Goal: Information Seeking & Learning: Learn about a topic

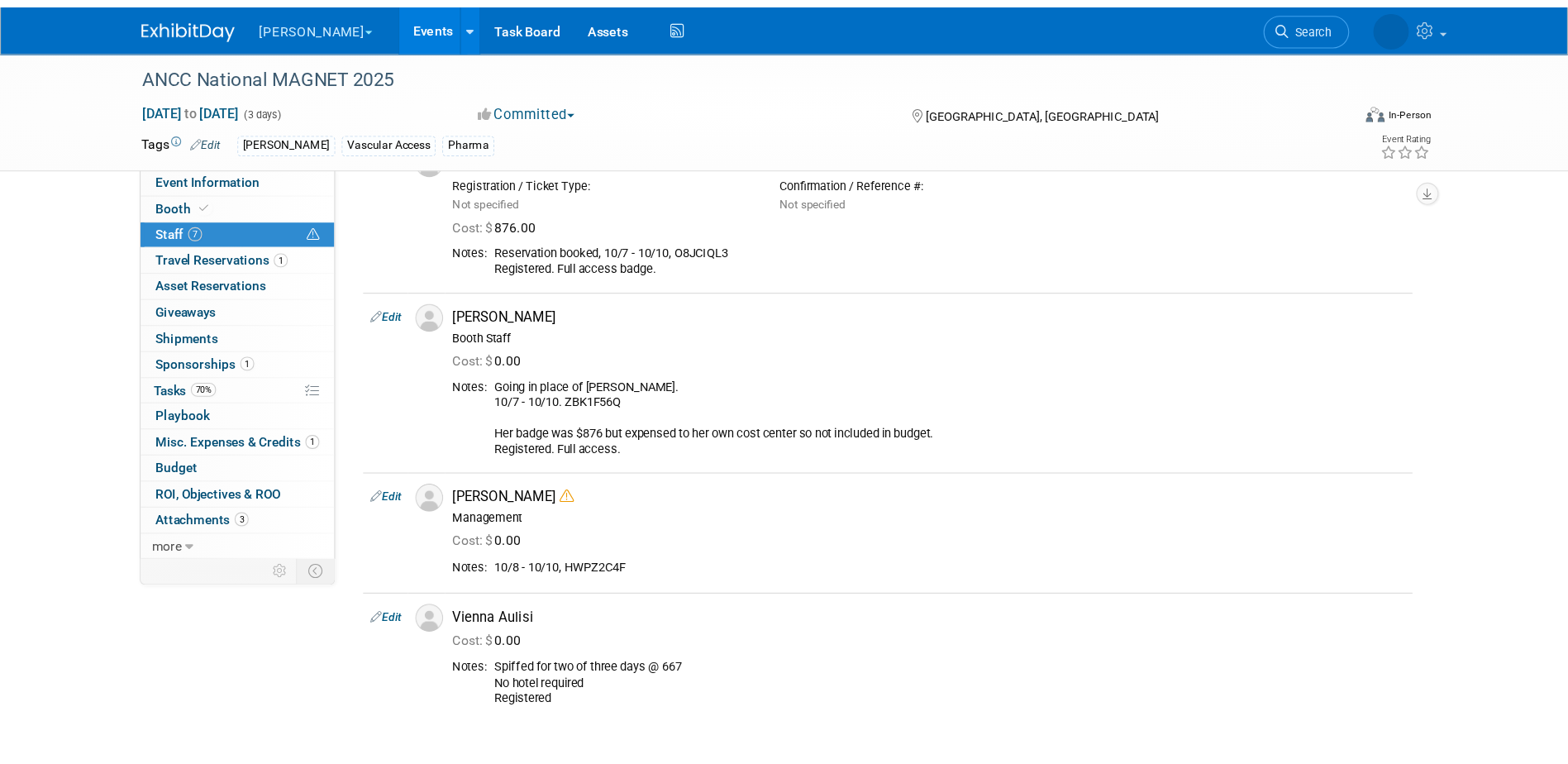
scroll to position [480, 0]
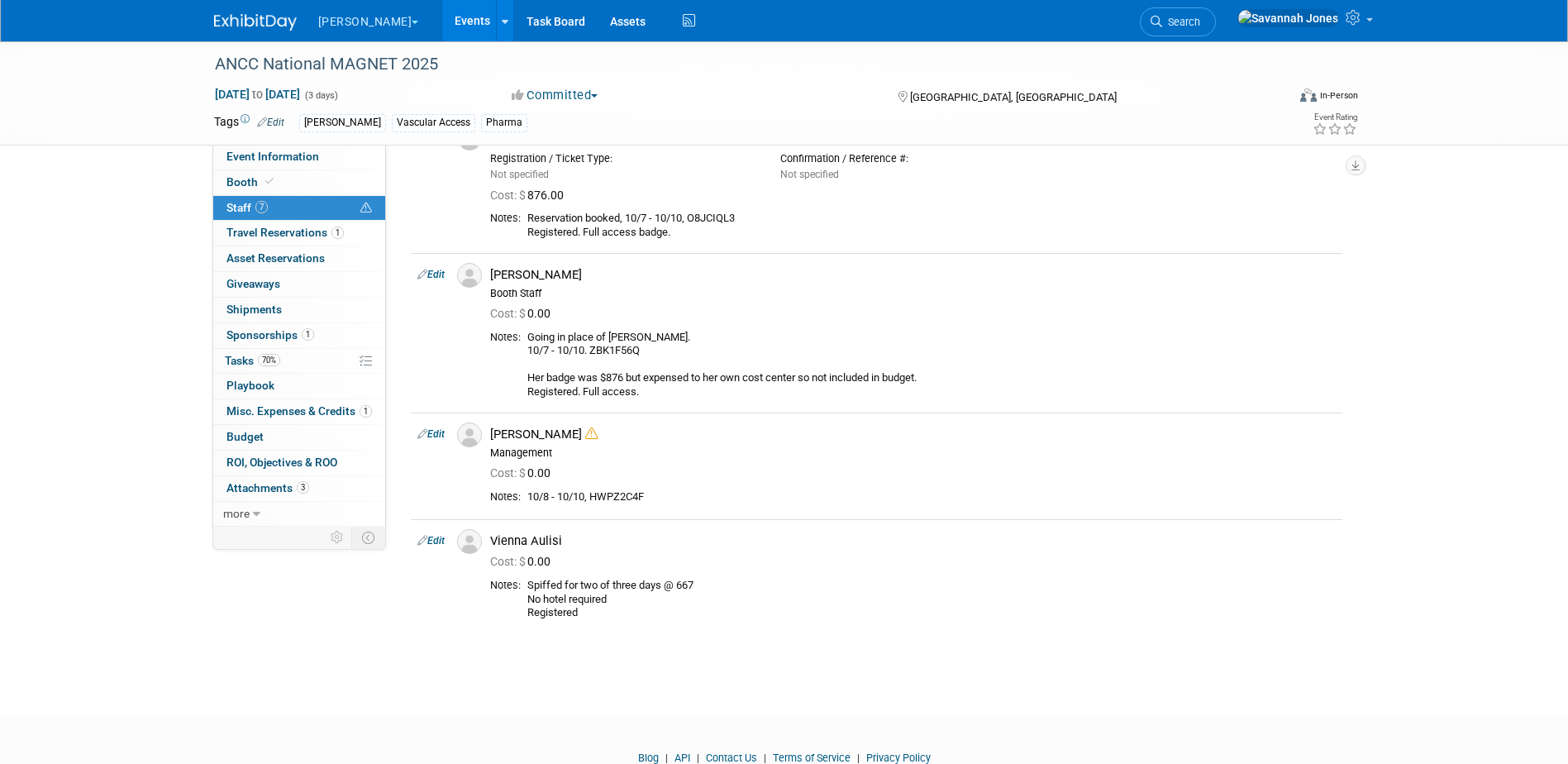
click at [442, 17] on link "Events" at bounding box center [473, 20] width 60 height 42
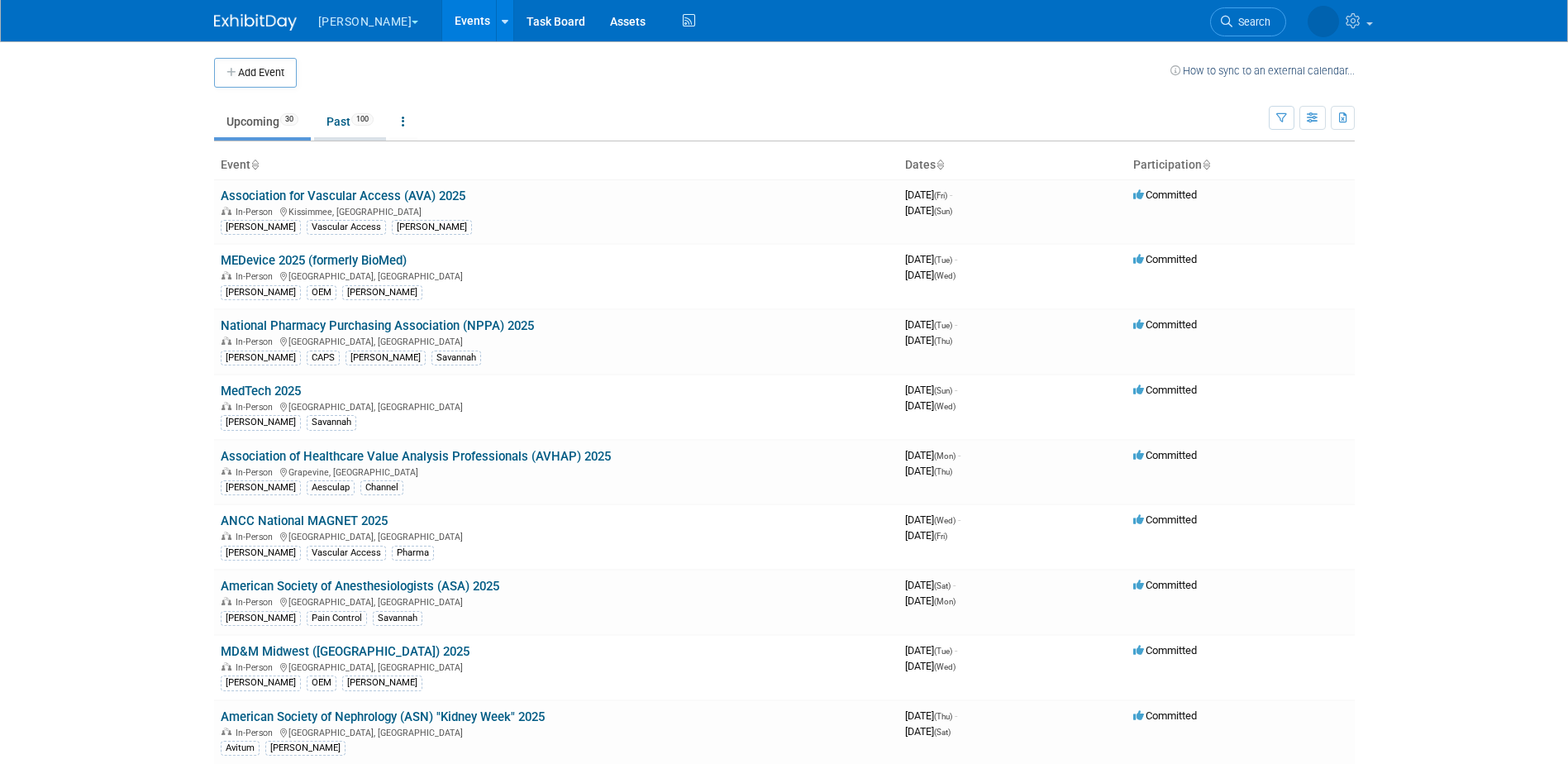
click at [332, 109] on link "Past 100" at bounding box center [350, 121] width 72 height 31
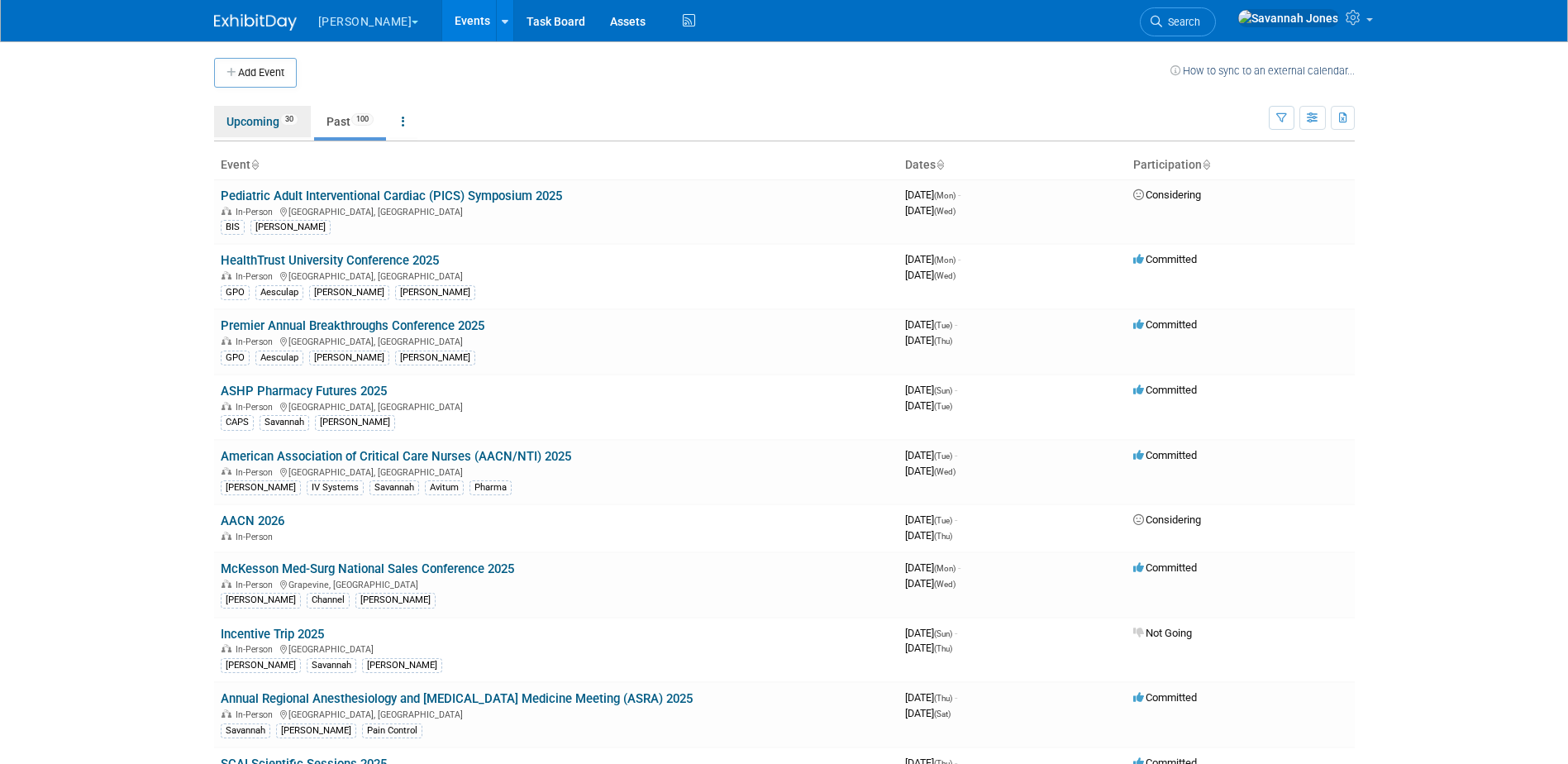
click at [292, 130] on link "Upcoming 30" at bounding box center [262, 121] width 96 height 31
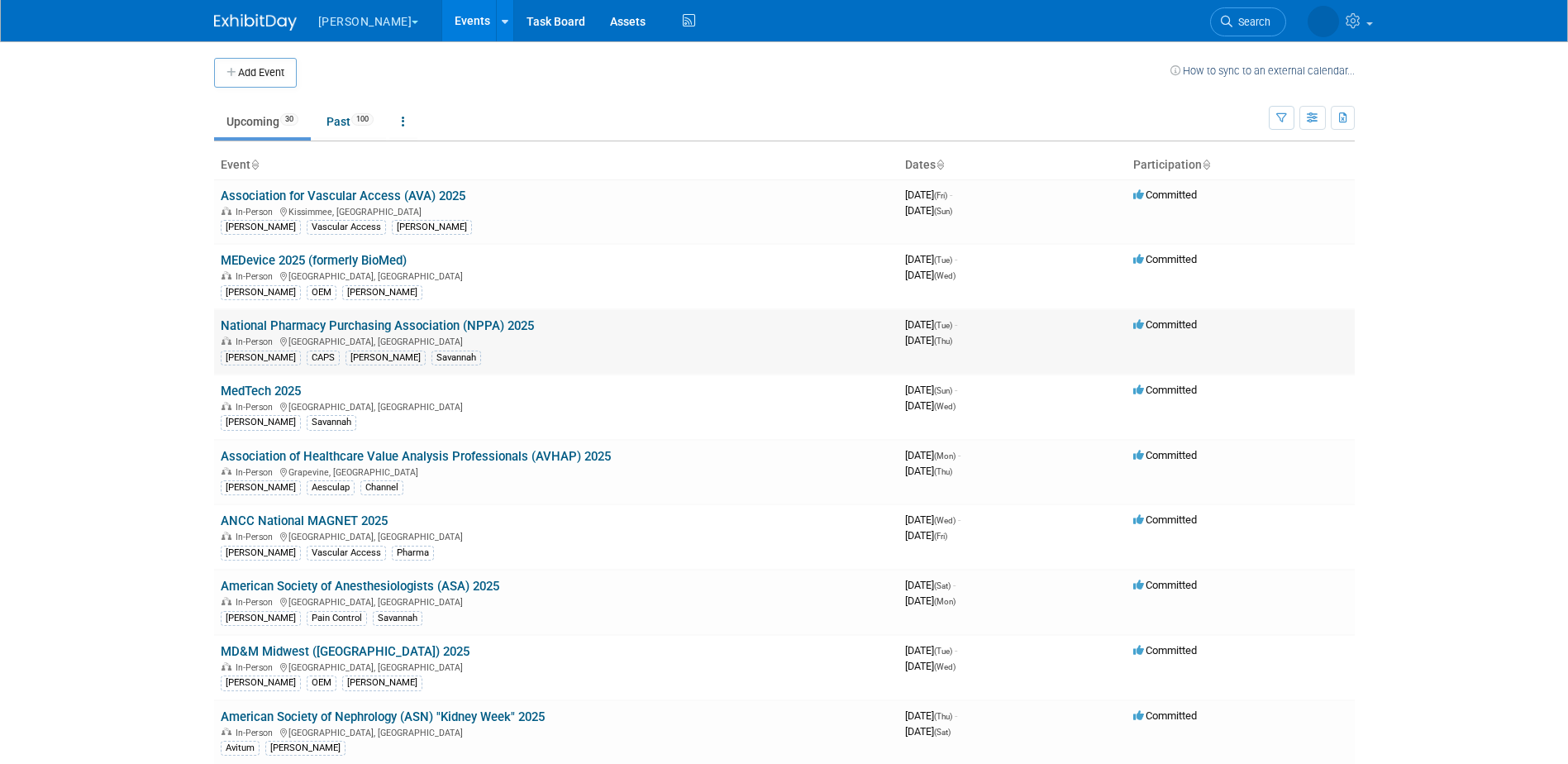
click at [685, 332] on td "National Pharmacy Purchasing Association (NPPA) 2025 In-Person Las Vegas, NV B.…" at bounding box center [556, 342] width 684 height 66
click at [64, 467] on body "B. Braun Explore: My Workspaces 2 Go to Workspace: Aesculap B. Braun Events Add…" at bounding box center [784, 382] width 1568 height 764
click at [326, 131] on link "Past 100" at bounding box center [350, 121] width 72 height 31
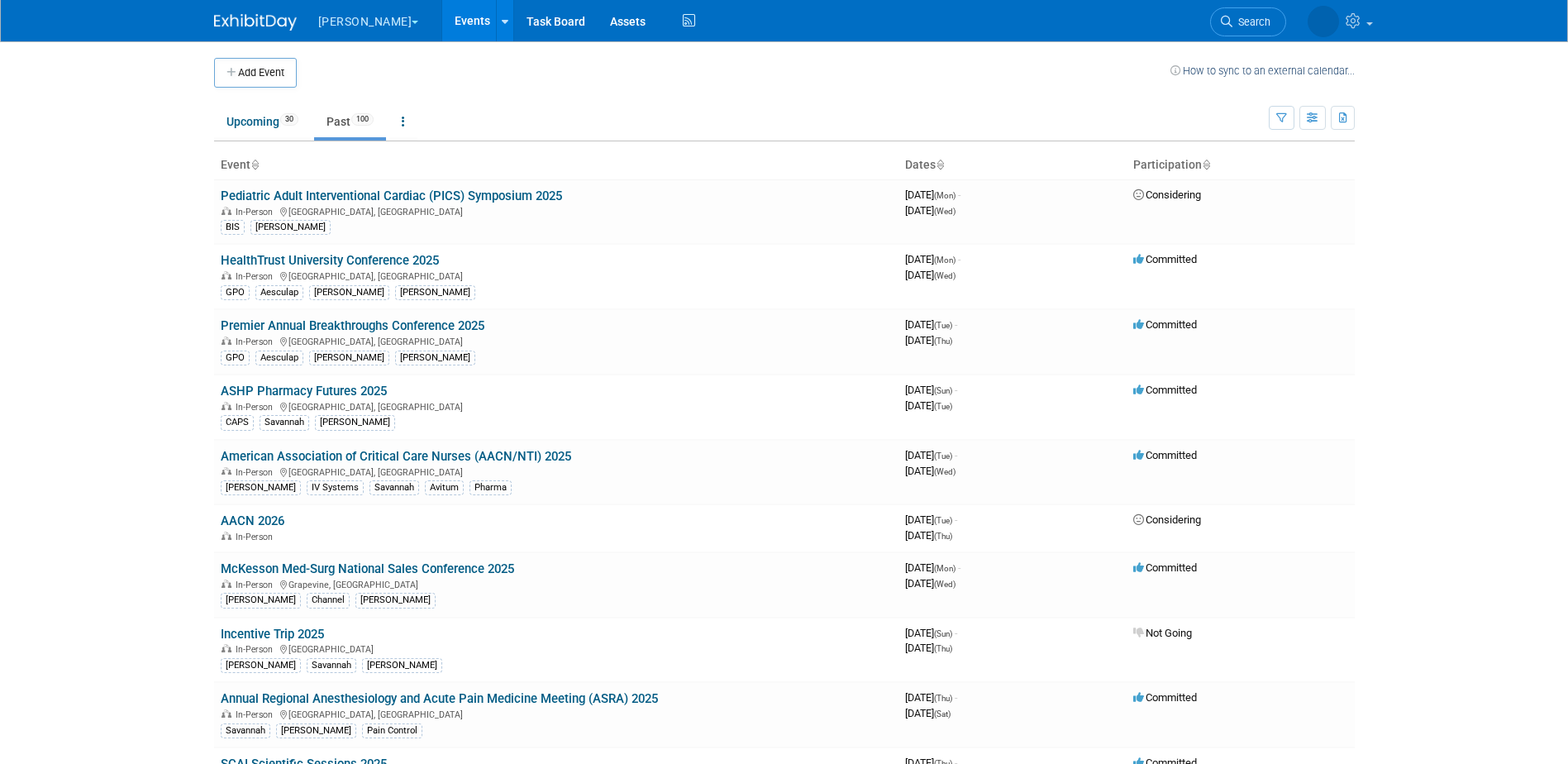
click at [666, 103] on td "Upcoming 30 Past 100 All Events 130 Past and Upcoming Grouped Annually Events g…" at bounding box center [742, 114] width 1055 height 54
click at [428, 456] on link "American Association of Critical Care Nurses (AACN/NTI) 2025" at bounding box center [396, 456] width 350 height 15
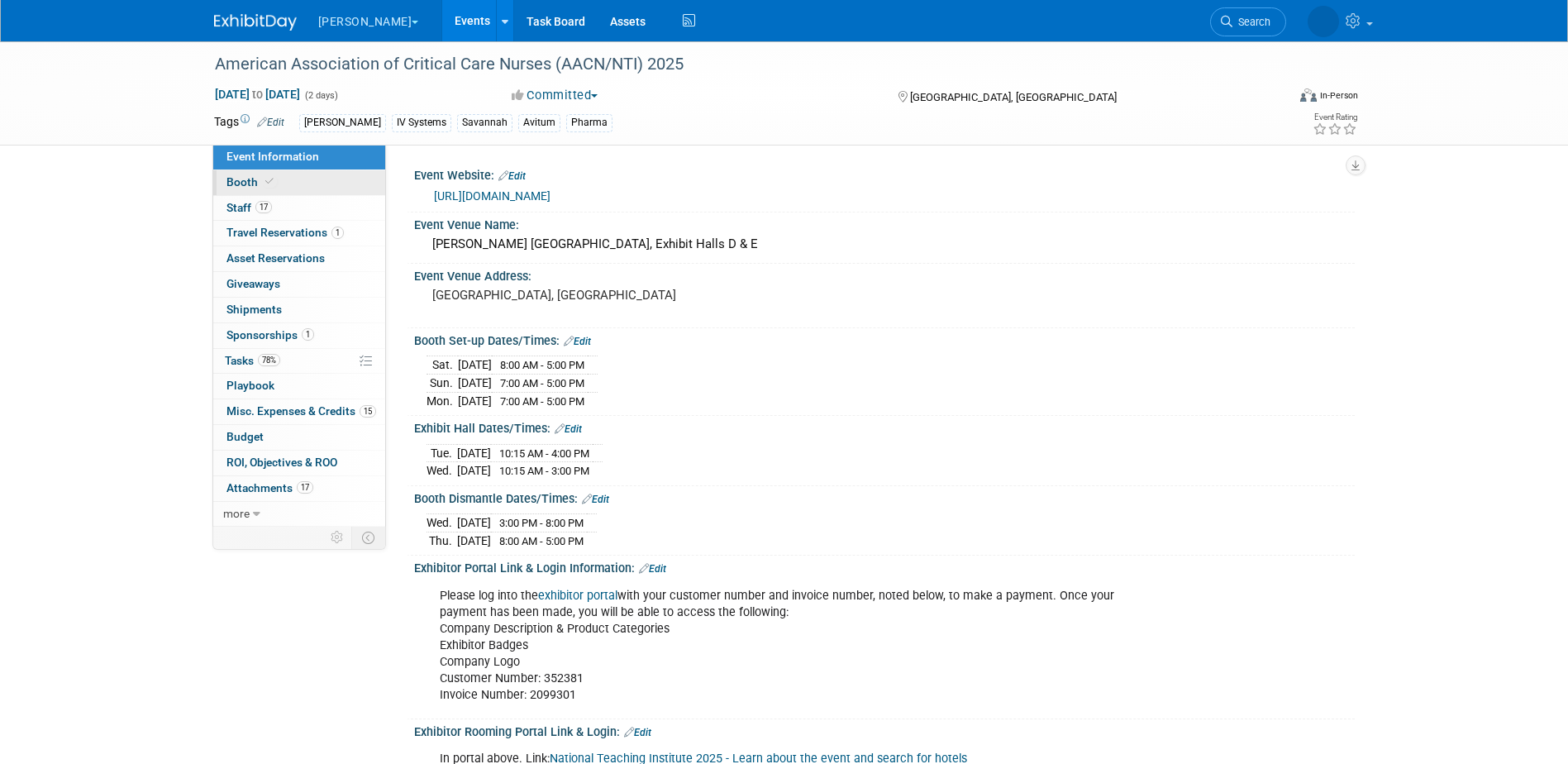
click at [338, 181] on link "Booth" at bounding box center [299, 182] width 172 height 25
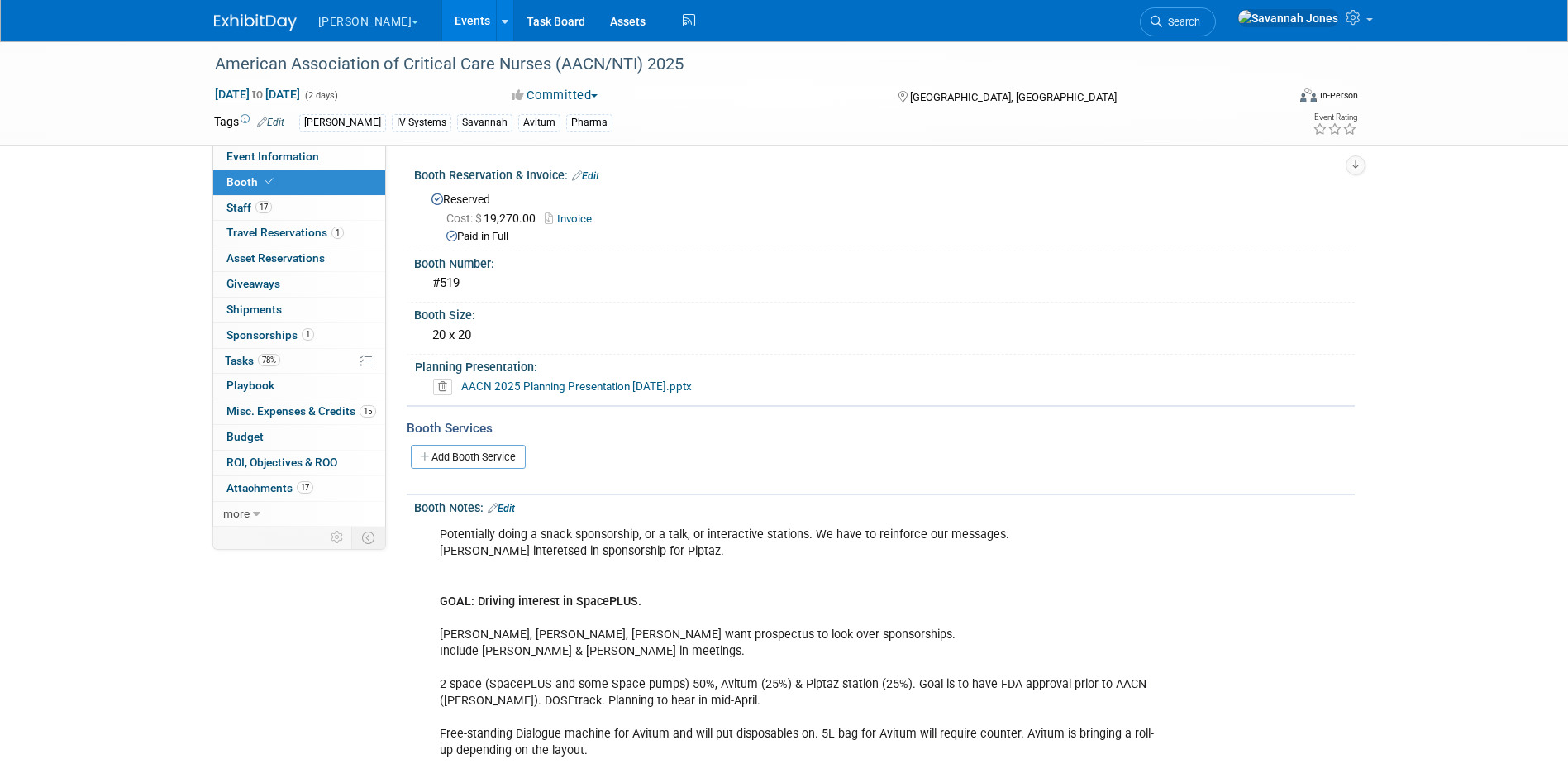
click at [941, 468] on div "Add Booth Service" at bounding box center [880, 457] width 948 height 25
